Goal: Task Accomplishment & Management: Use online tool/utility

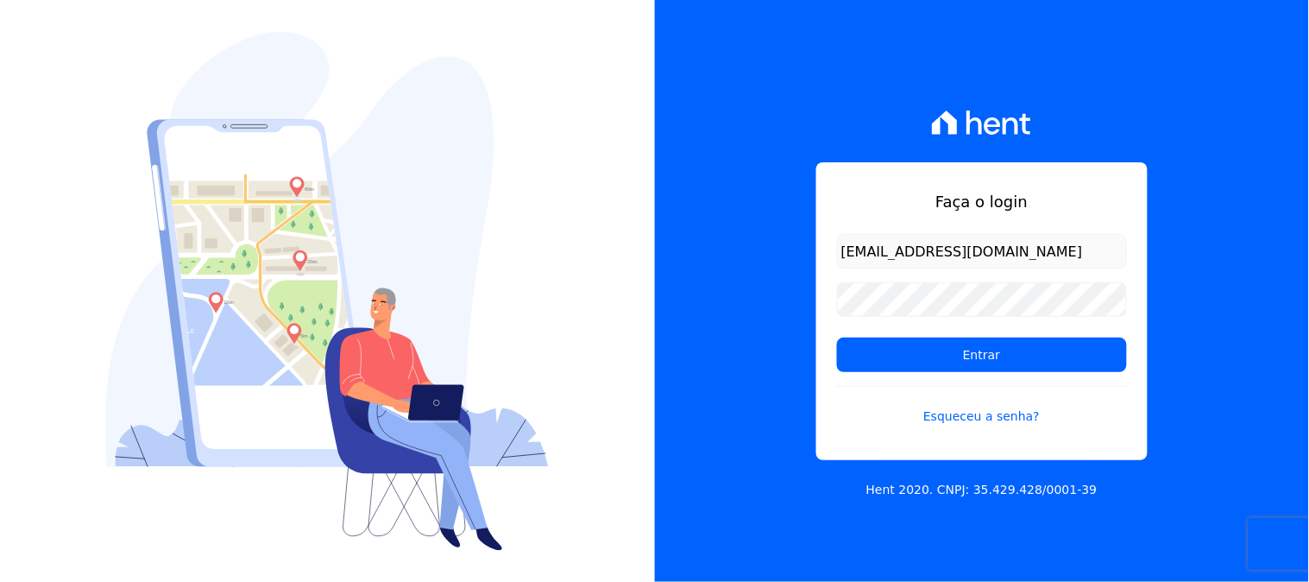
type input "[EMAIL_ADDRESS][DOMAIN_NAME]"
click at [837, 337] on input "Entrar" at bounding box center [982, 354] width 290 height 35
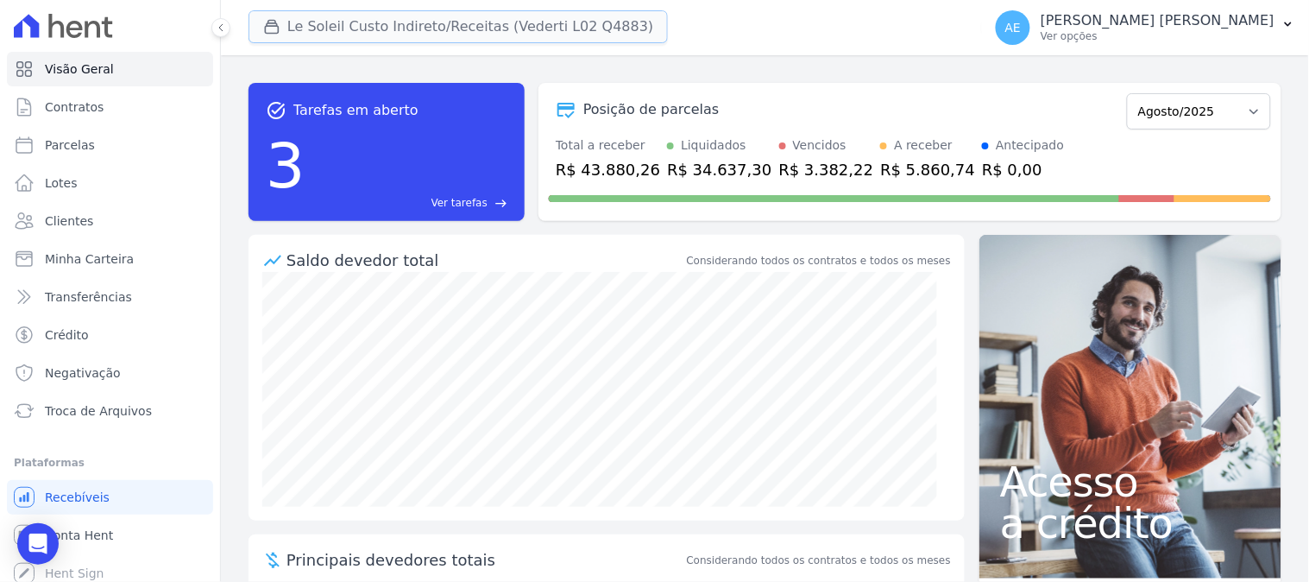
click at [312, 43] on button "Le Soleil Custo Indireto/Receitas (Vederti L02 Q4883)" at bounding box center [458, 26] width 419 height 33
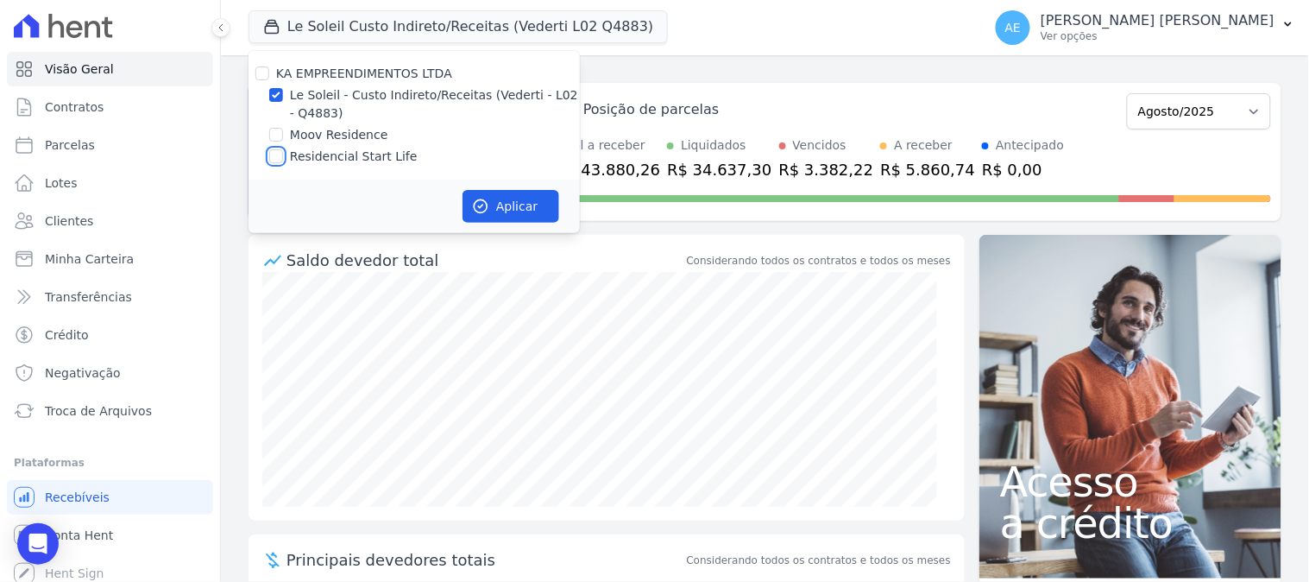
click at [276, 154] on input "Residencial Start Life" at bounding box center [276, 156] width 14 height 14
checkbox input "true"
click at [278, 91] on input "Le Soleil - Custo Indireto/Receitas (Vederti - L02 - Q4883)" at bounding box center [276, 95] width 14 height 14
checkbox input "false"
click at [488, 204] on icon "button" at bounding box center [480, 206] width 17 height 17
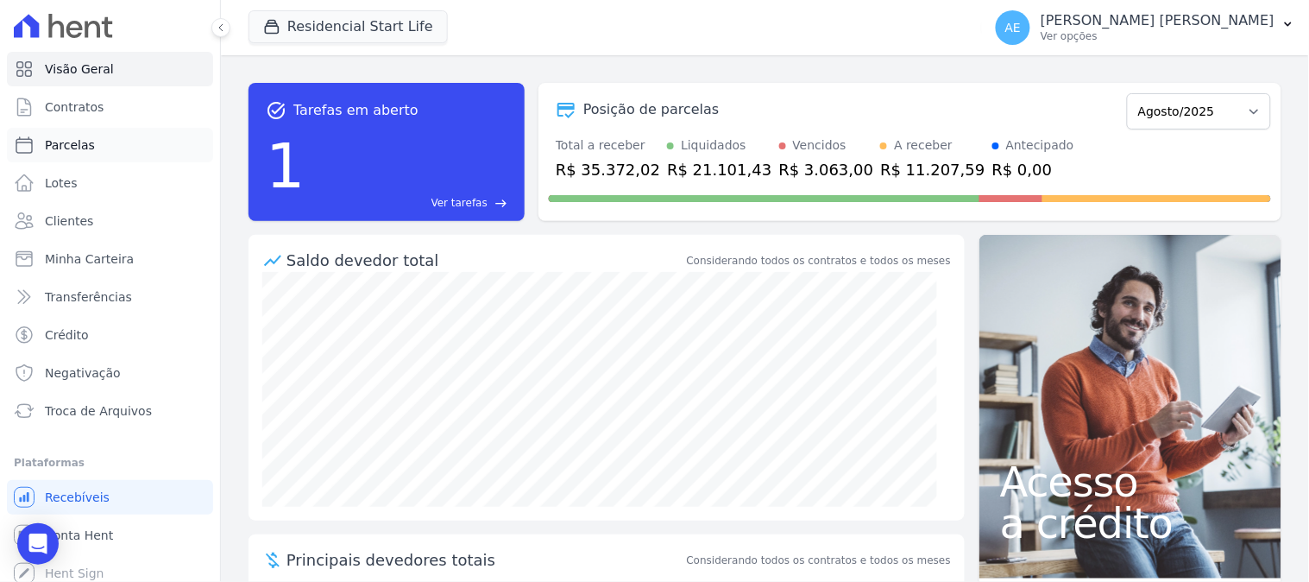
click at [81, 143] on span "Parcelas" at bounding box center [70, 144] width 50 height 17
select select
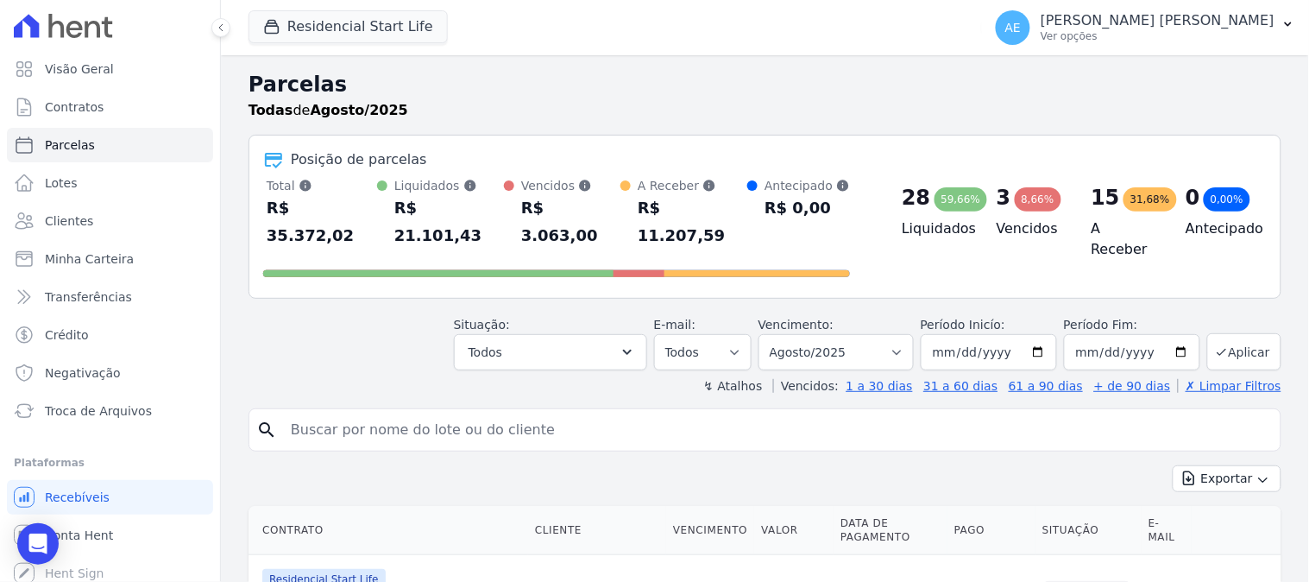
click at [507, 412] on input "search" at bounding box center [776, 429] width 993 height 35
type input "daniel"
select select
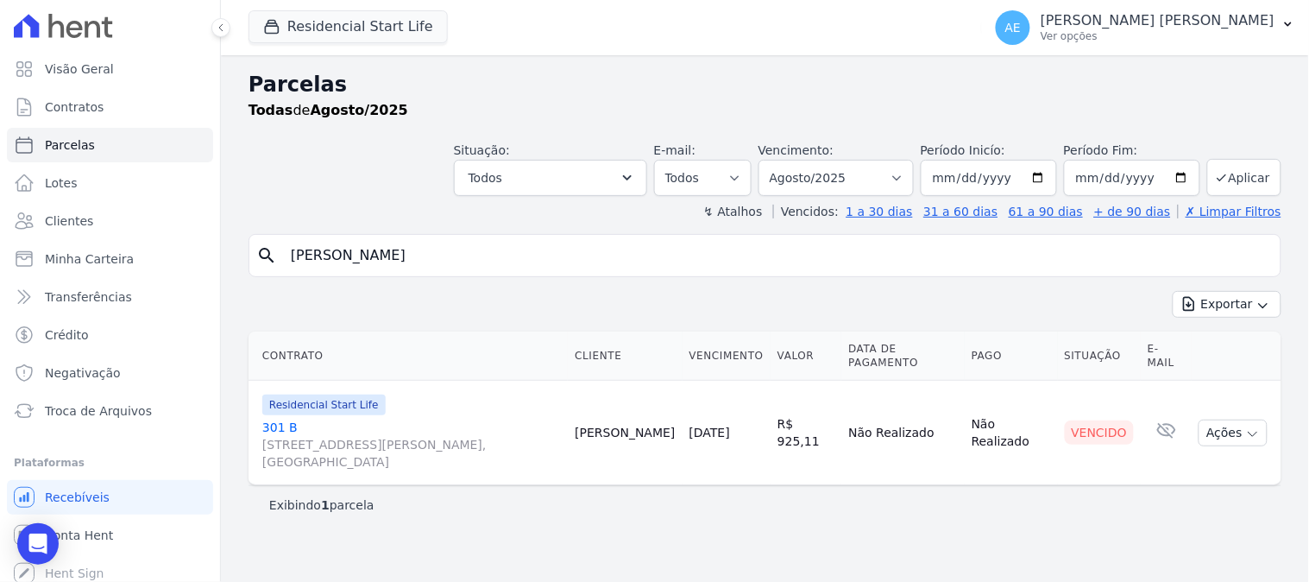
click at [280, 419] on link "301 B Avenida Emilia Petroli Sachet, 0, Desbravador" at bounding box center [411, 445] width 299 height 52
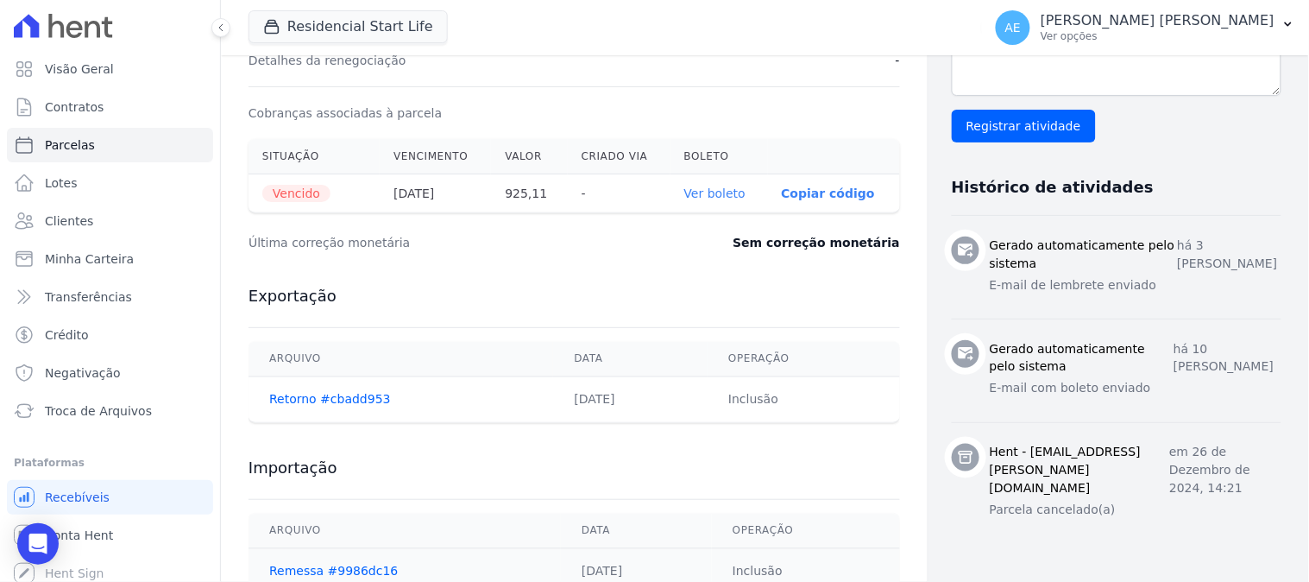
scroll to position [506, 0]
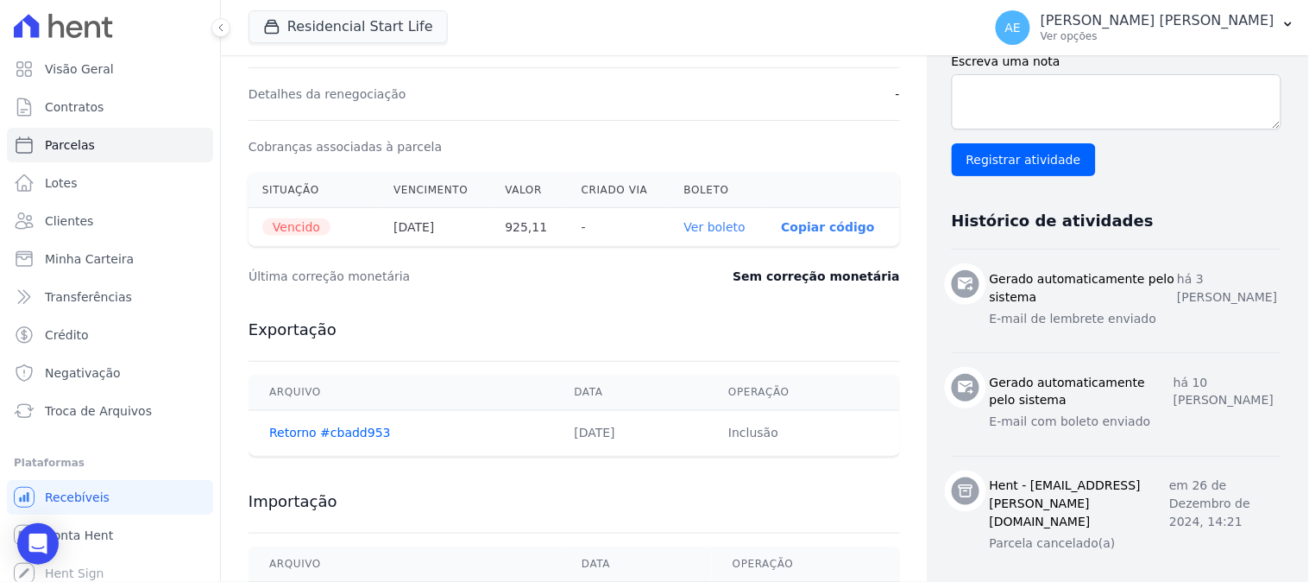
click at [807, 224] on p "Copiar código" at bounding box center [828, 227] width 93 height 14
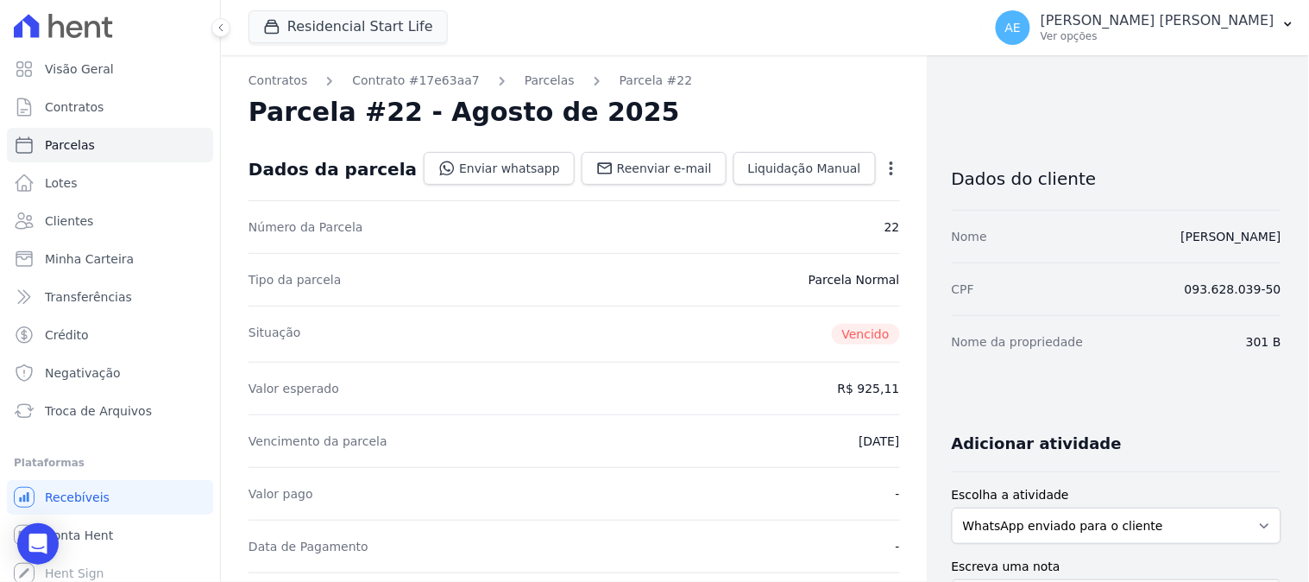
scroll to position [0, 0]
click at [101, 142] on link "Parcelas" at bounding box center [110, 145] width 206 height 35
select select
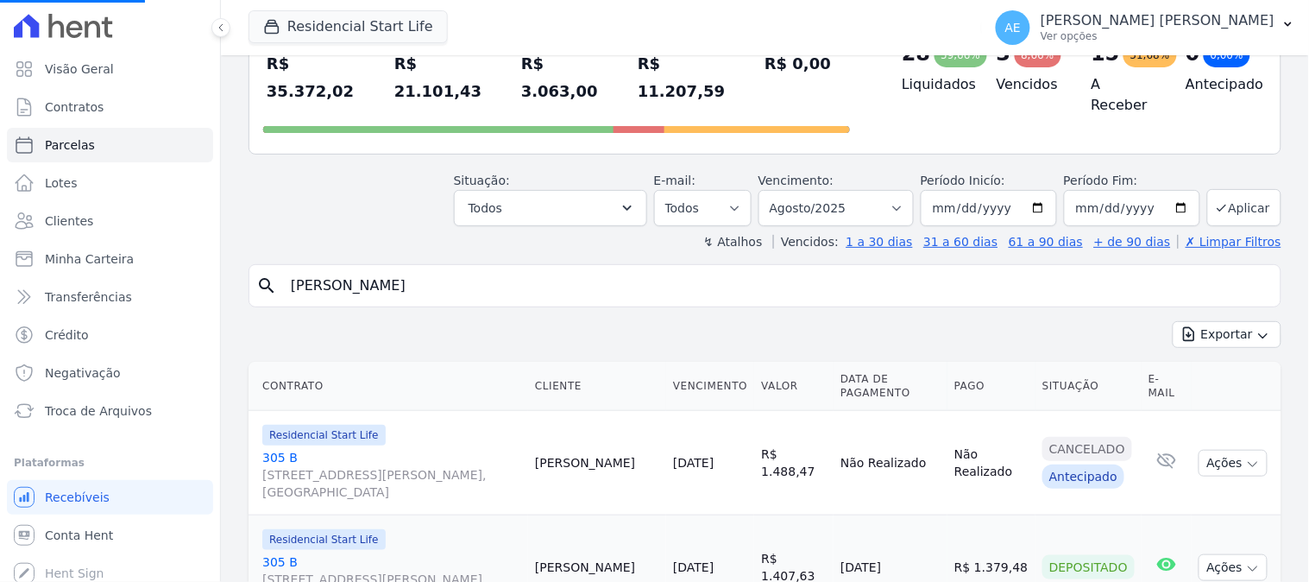
scroll to position [287, 0]
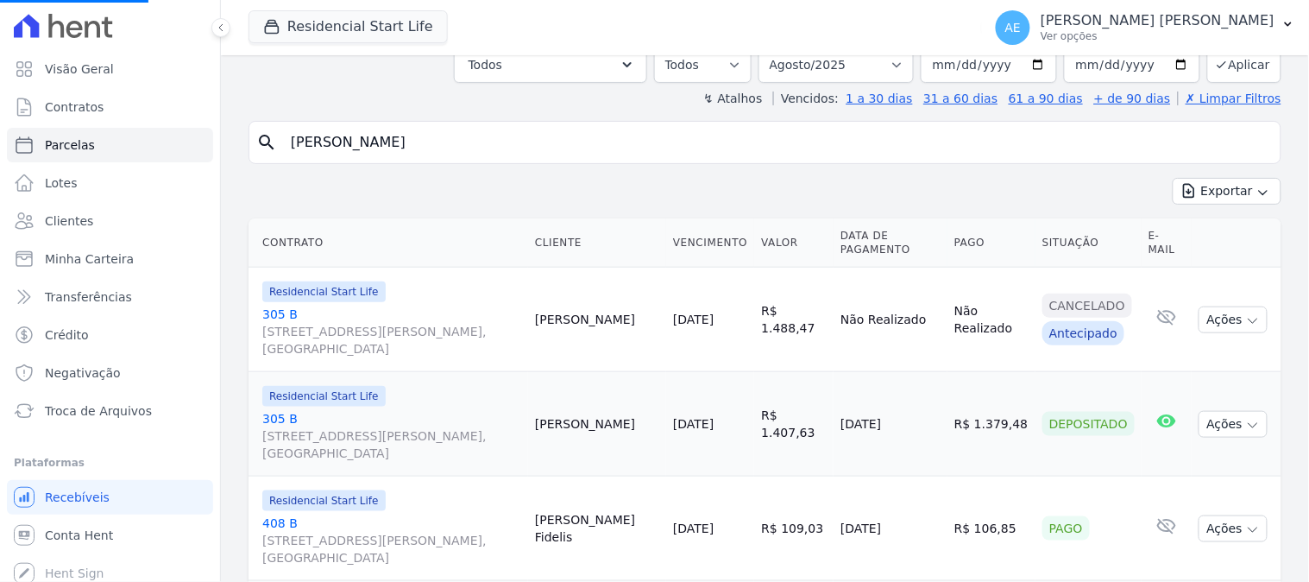
select select
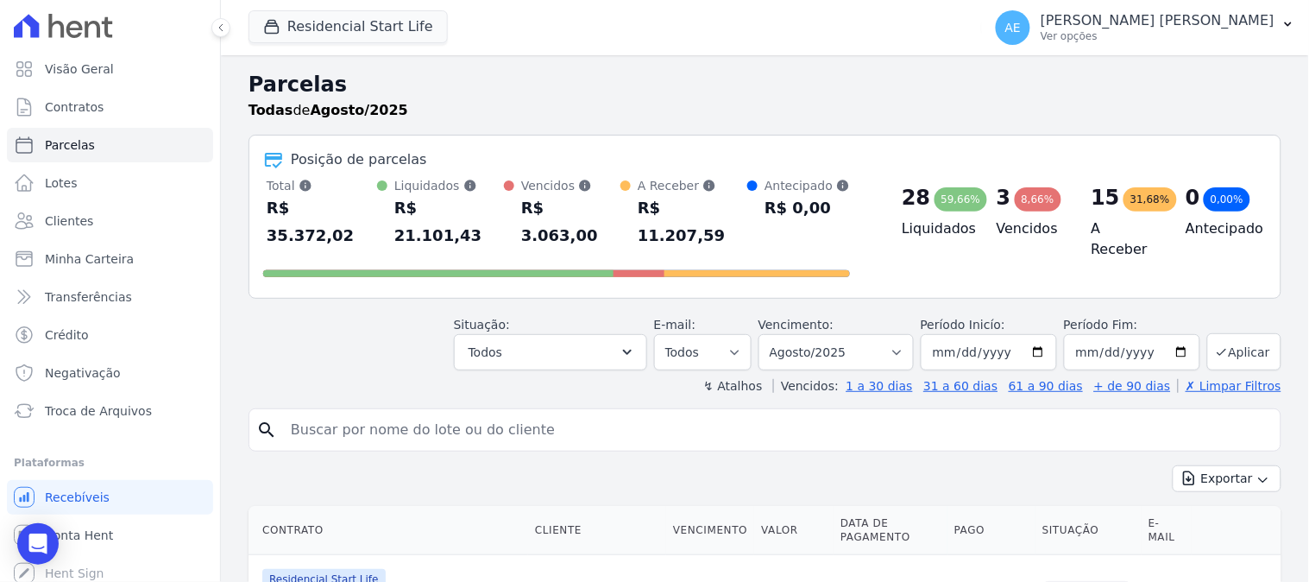
click at [356, 412] on input "search" at bounding box center [776, 429] width 993 height 35
type input "daniel"
select select
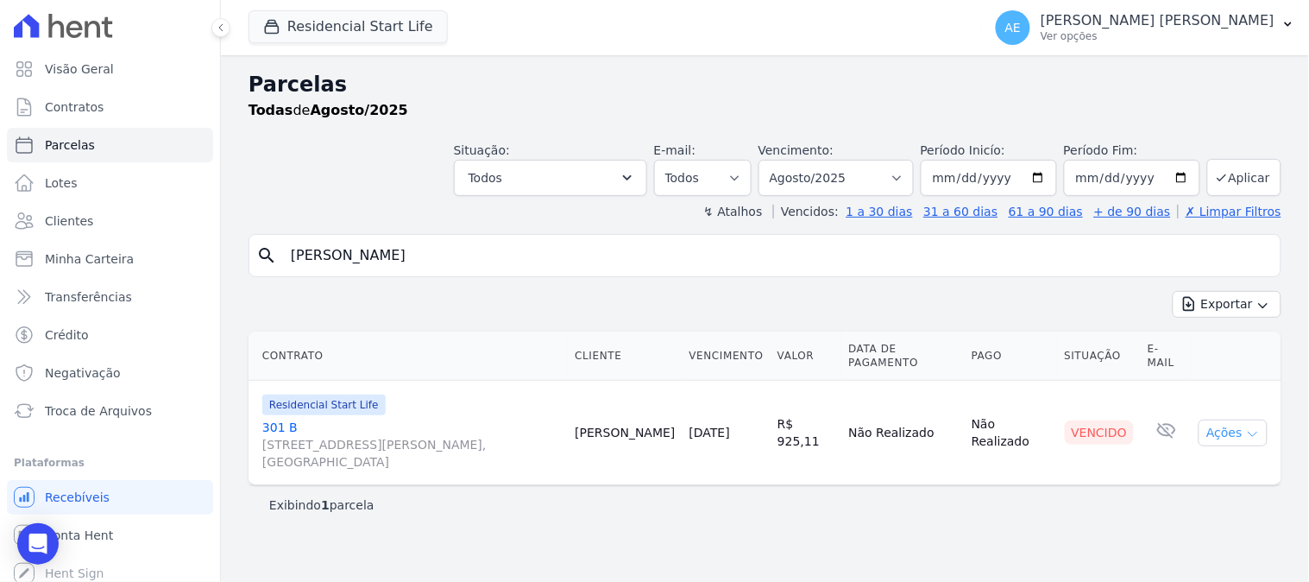
click at [1255, 427] on icon "button" at bounding box center [1253, 434] width 14 height 14
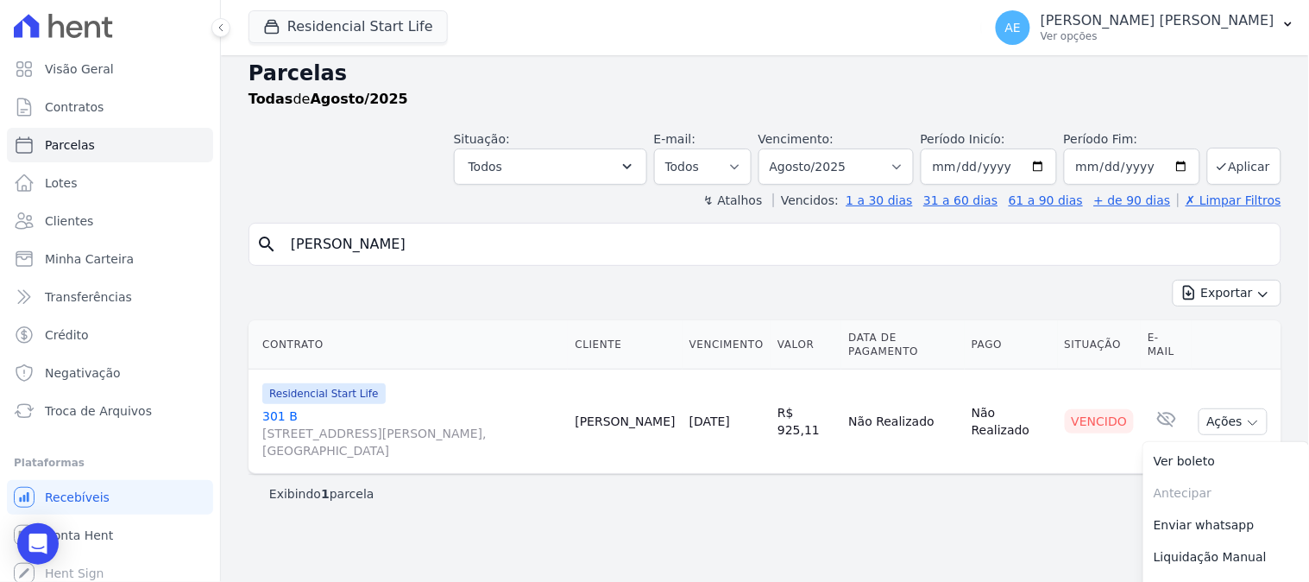
scroll to position [15, 0]
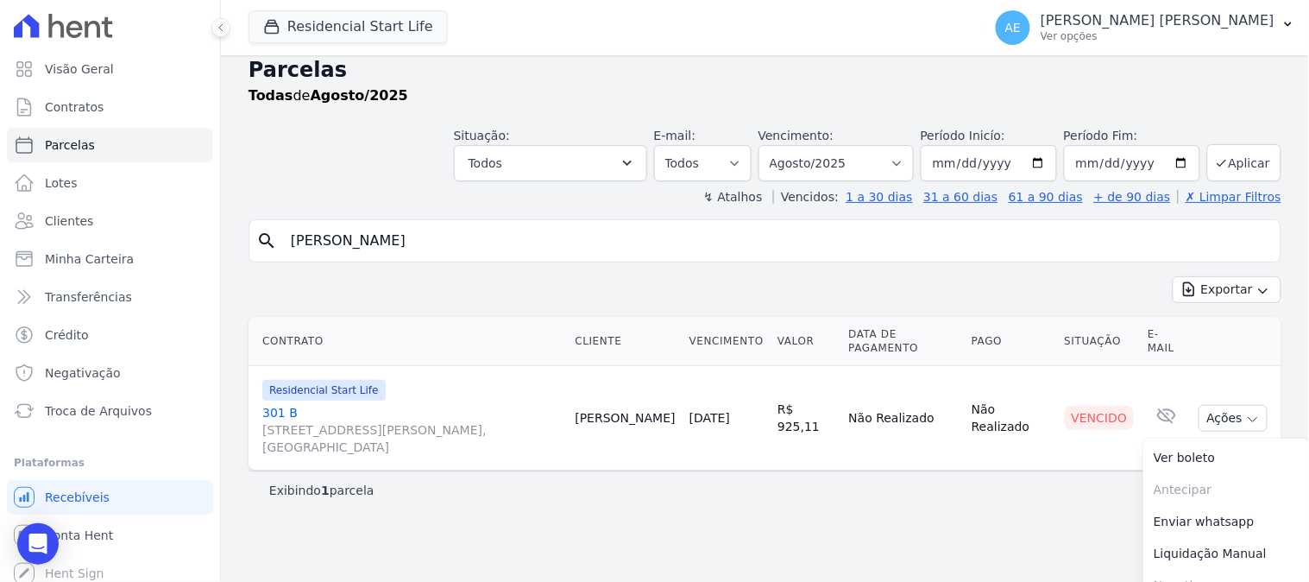
click at [985, 488] on div "Parcelas Todas de Agosto/2025 Situação: Agendado Em Aberto Pago Processando Can…" at bounding box center [765, 304] width 1088 height 526
